Goal: Task Accomplishment & Management: Manage account settings

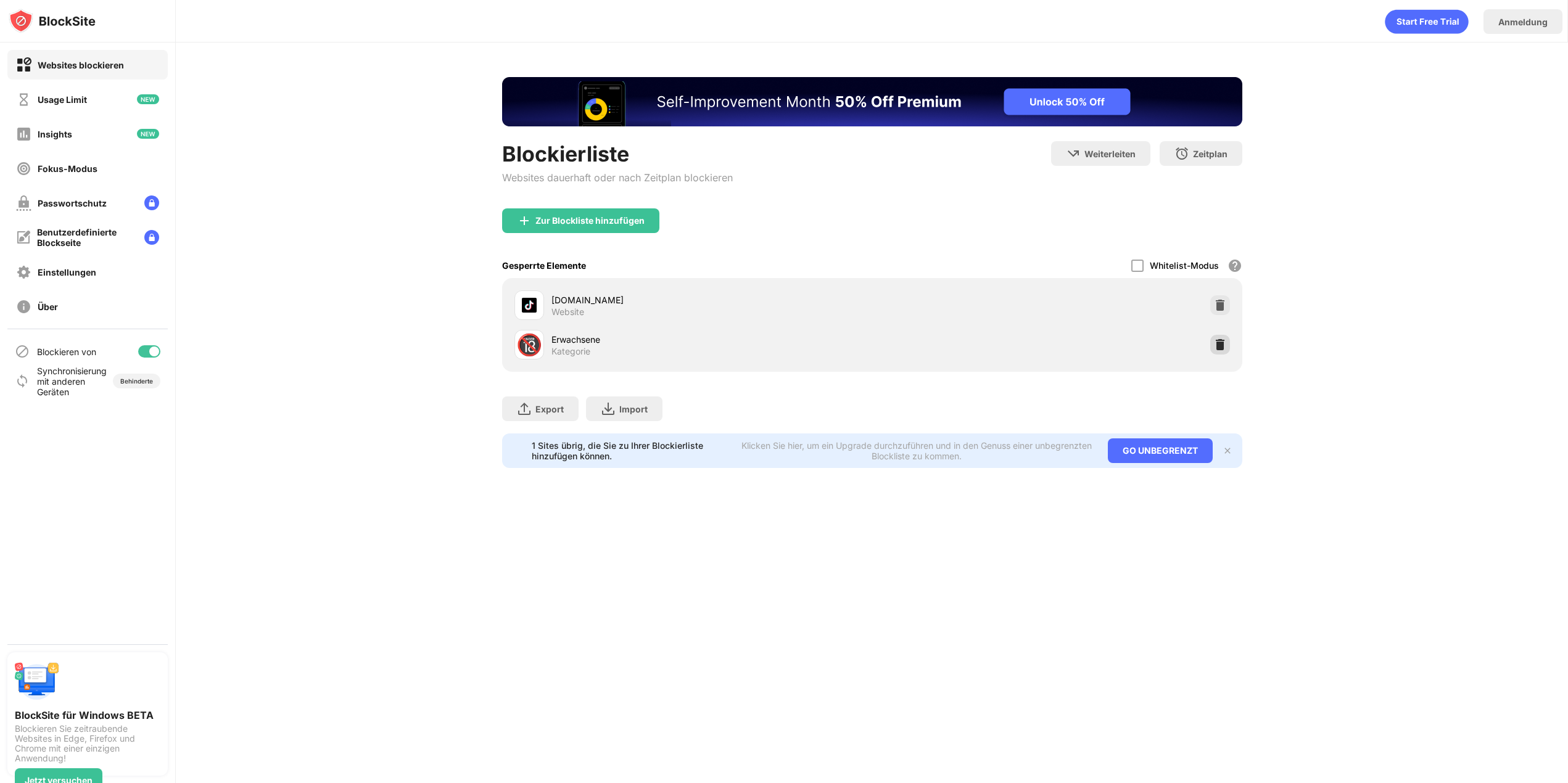
click at [1218, 347] on img at bounding box center [1220, 345] width 12 height 12
